Goal: Navigation & Orientation: Understand site structure

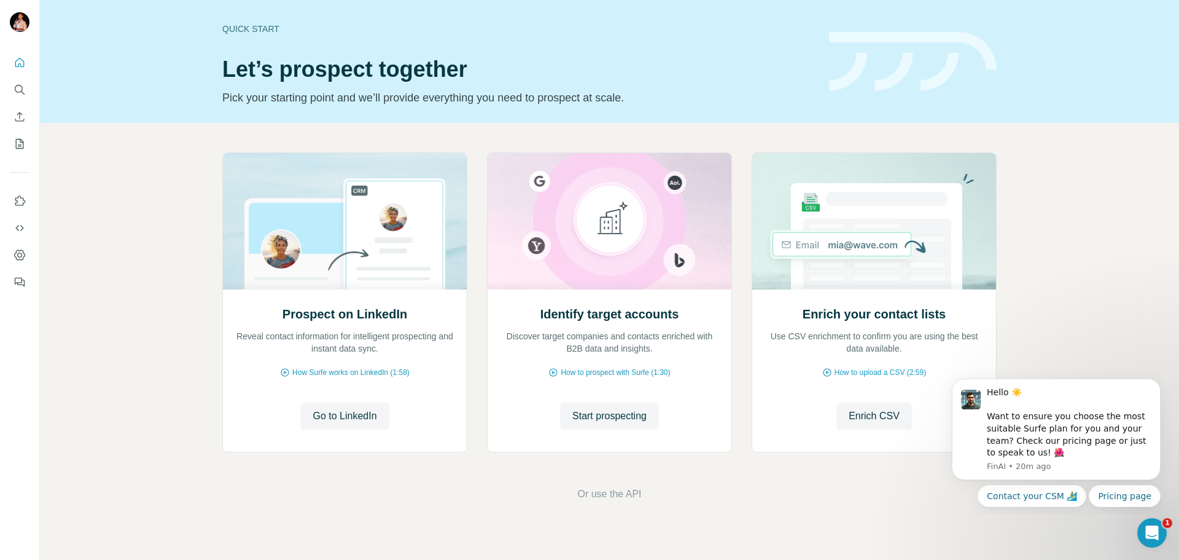
click at [154, 150] on div "Prospect on LinkedIn Reveal contact information for intelligent prospecting and…" at bounding box center [609, 327] width 1139 height 408
click at [17, 117] on icon "Enrich CSV" at bounding box center [20, 117] width 12 height 12
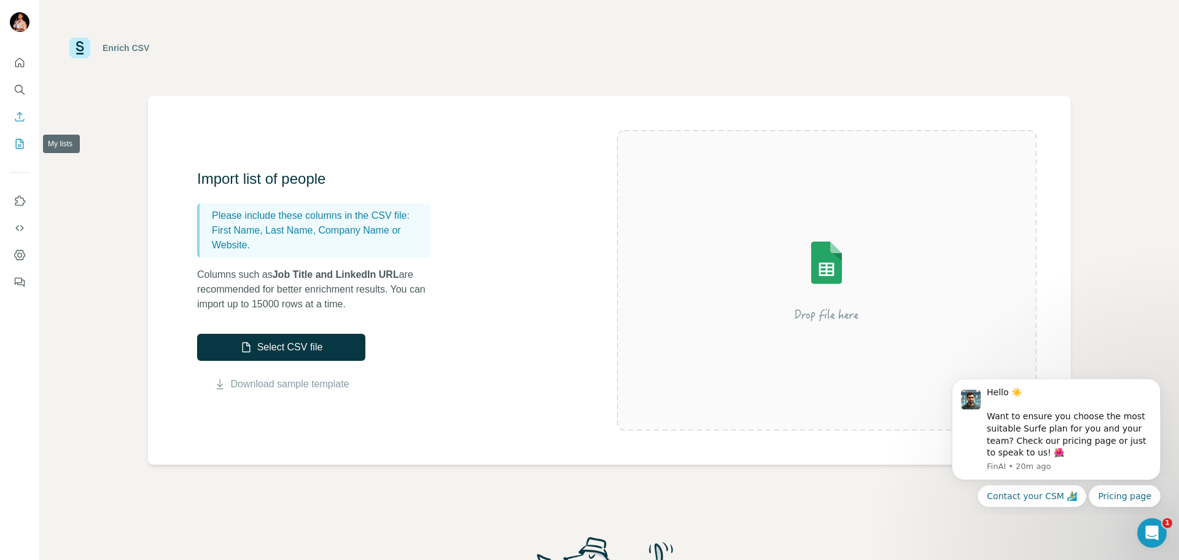
click at [28, 141] on button "My lists" at bounding box center [20, 144] width 20 height 22
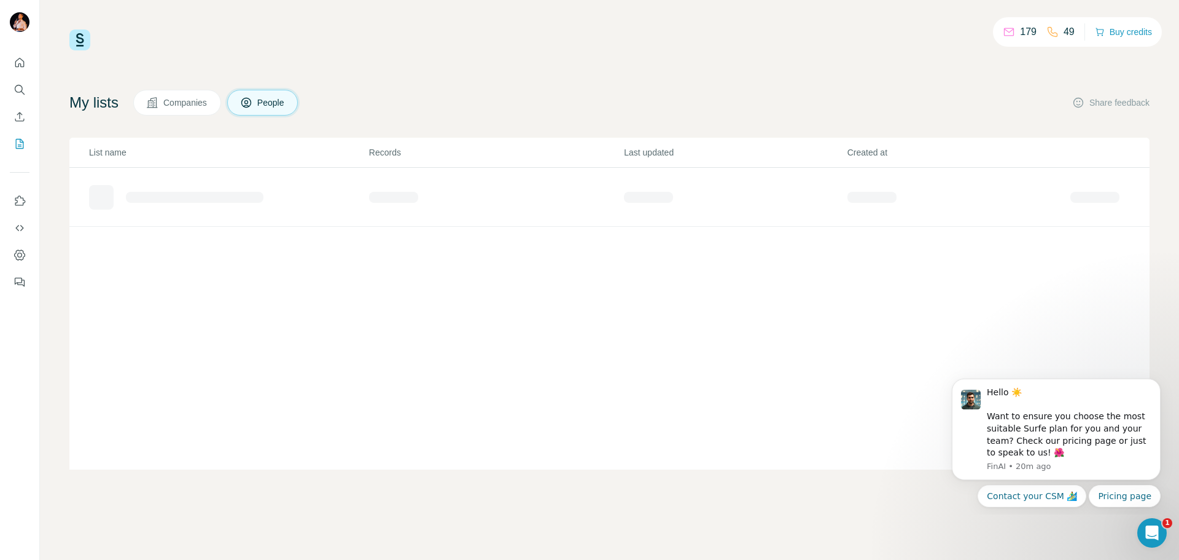
click at [52, 154] on div "179 49 Buy credits My lists Companies People Share feedback List name Records L…" at bounding box center [609, 280] width 1139 height 560
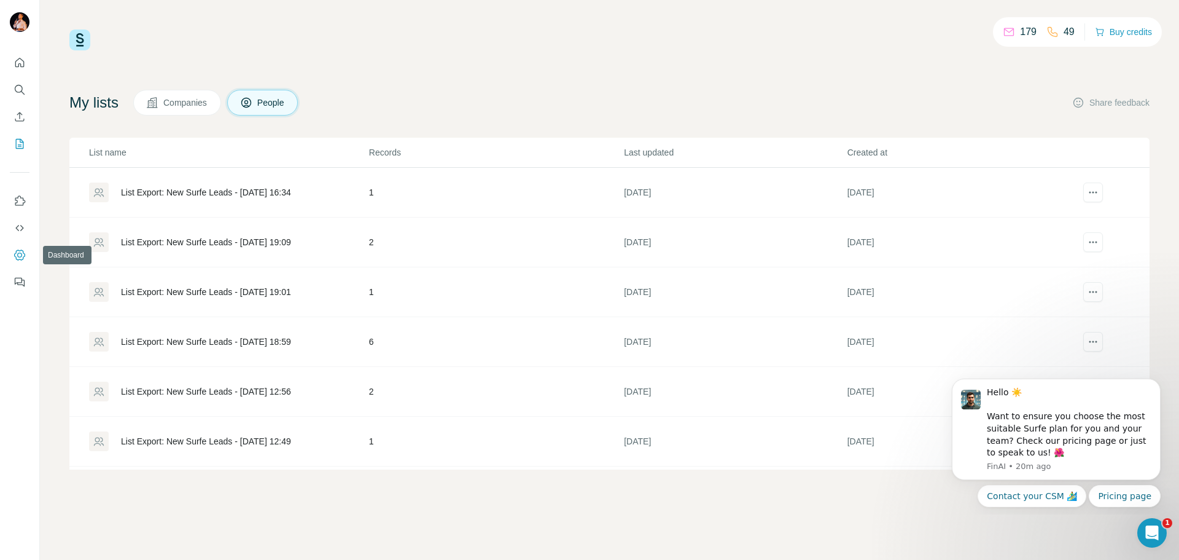
click at [14, 252] on icon "Dashboard" at bounding box center [20, 255] width 12 height 12
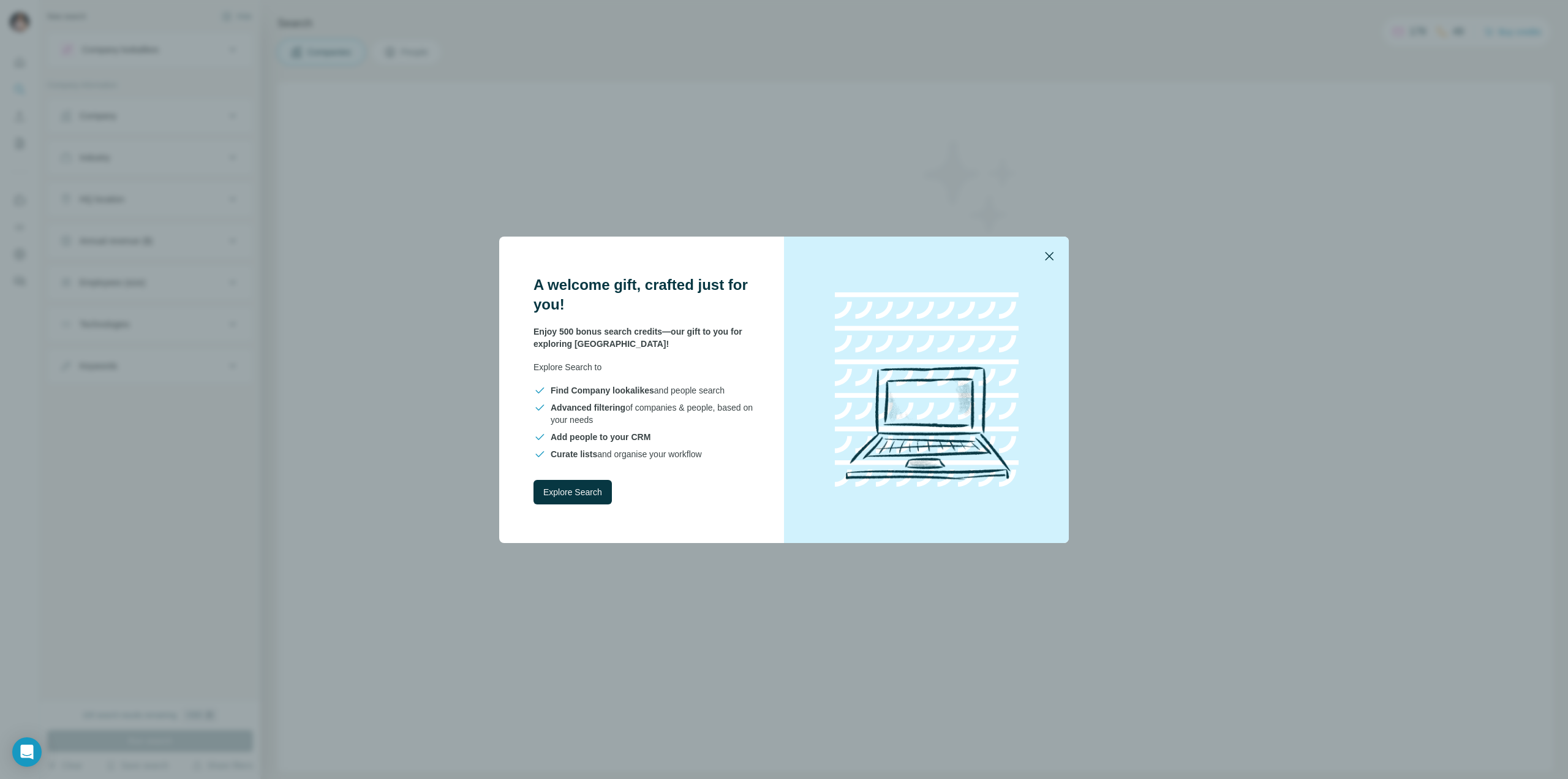
drag, startPoint x: 1051, startPoint y: 257, endPoint x: 710, endPoint y: 274, distance: 341.4
click at [1050, 257] on icon "button" at bounding box center [1049, 255] width 9 height 9
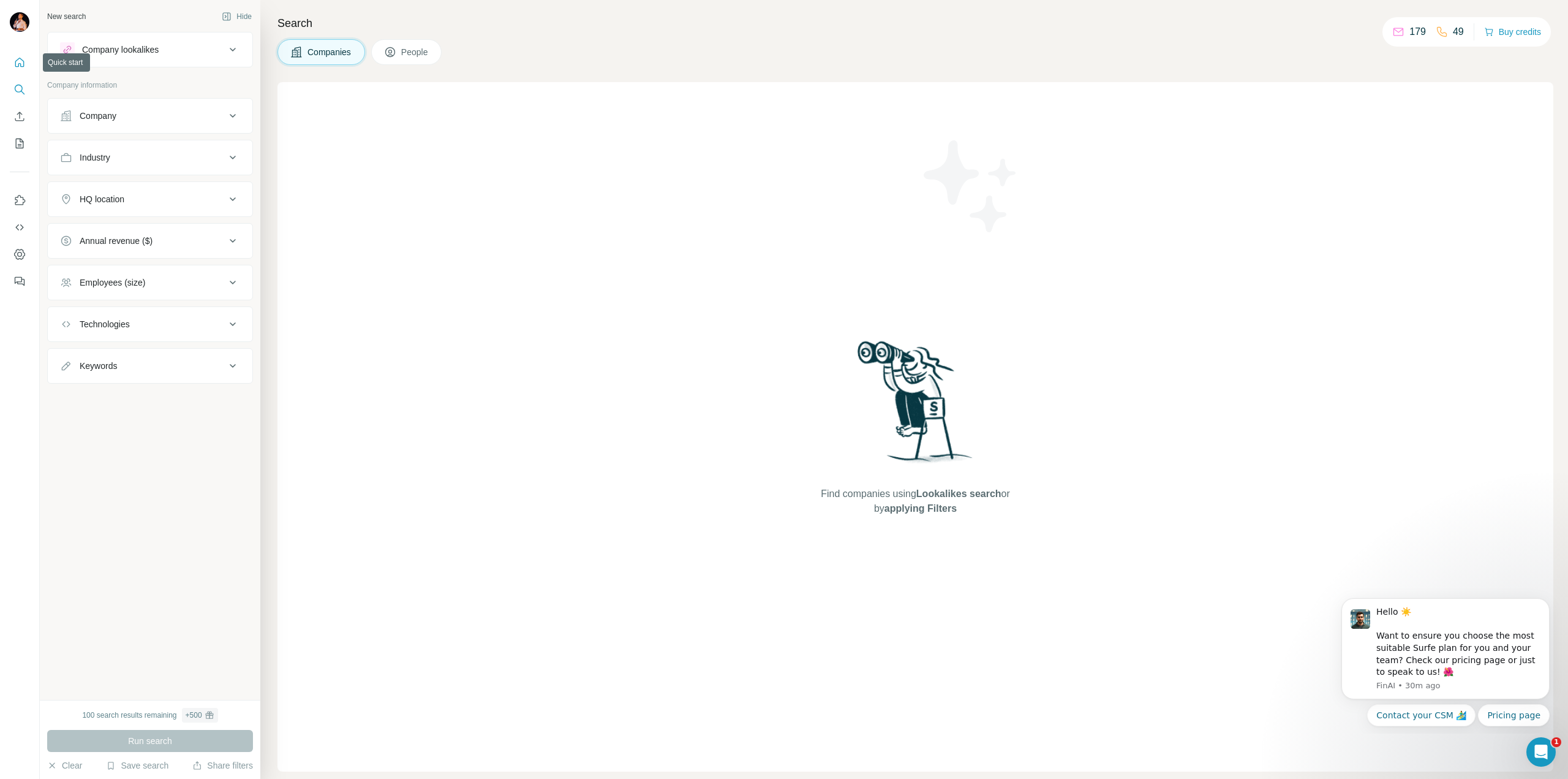
click at [14, 60] on icon "Quick start" at bounding box center [20, 63] width 12 height 12
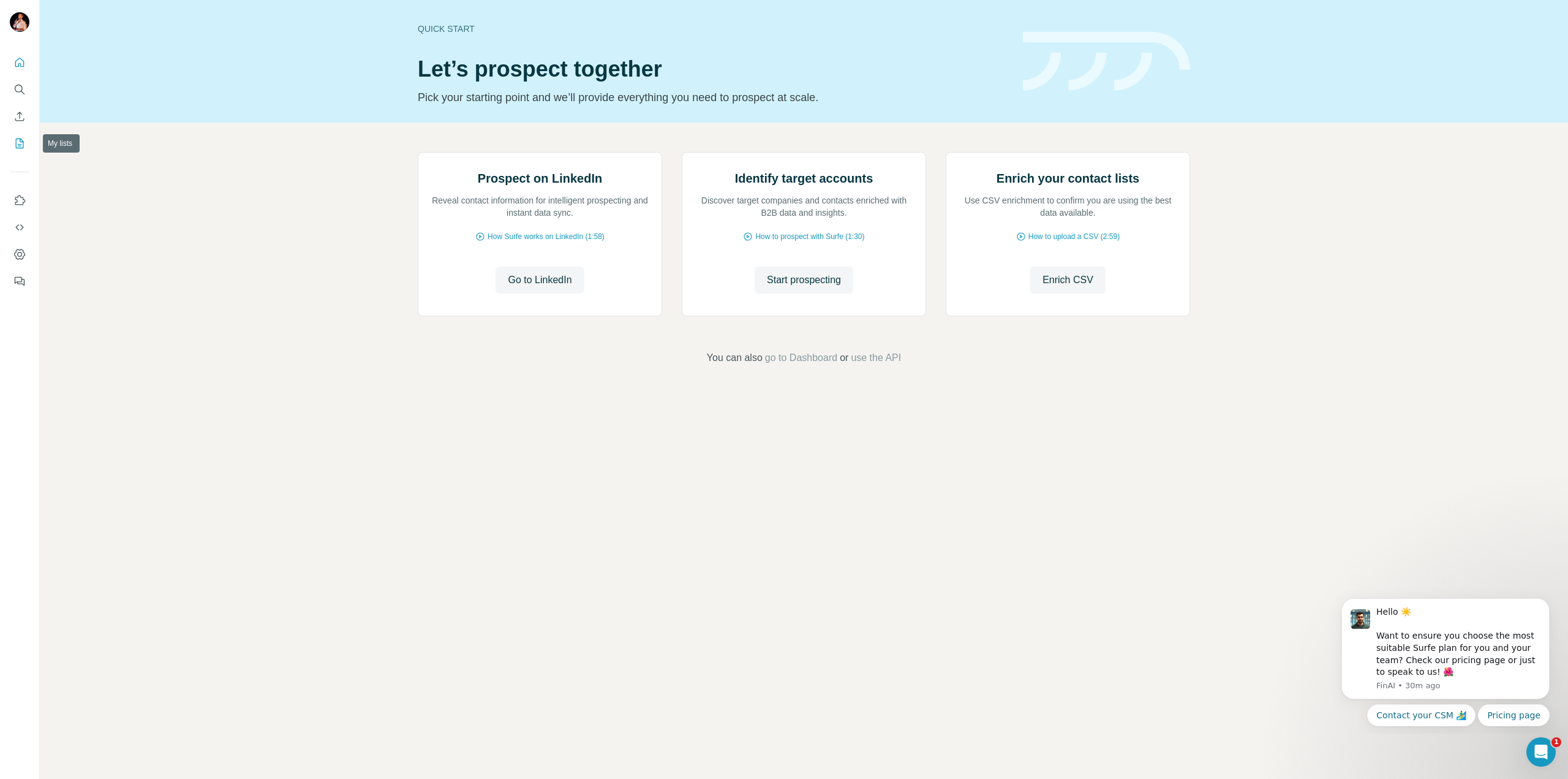
click at [19, 140] on icon "My lists" at bounding box center [20, 144] width 12 height 12
